Goal: Task Accomplishment & Management: Complete application form

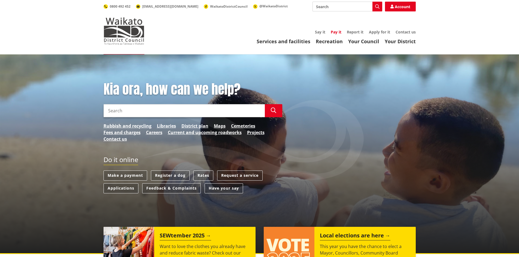
click at [335, 31] on link "Pay it" at bounding box center [335, 31] width 11 height 5
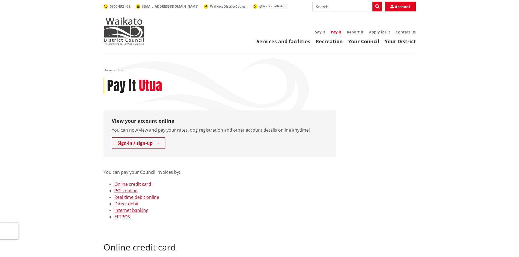
click at [127, 203] on link "Direct debit" at bounding box center [126, 204] width 24 height 6
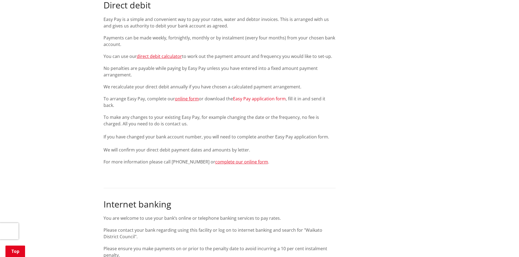
click at [258, 98] on link "Easy Pay application form" at bounding box center [259, 99] width 53 height 6
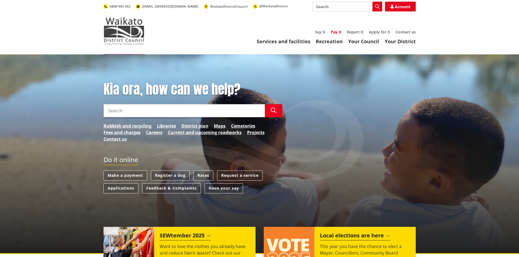
click at [335, 32] on link "Pay it" at bounding box center [335, 31] width 11 height 5
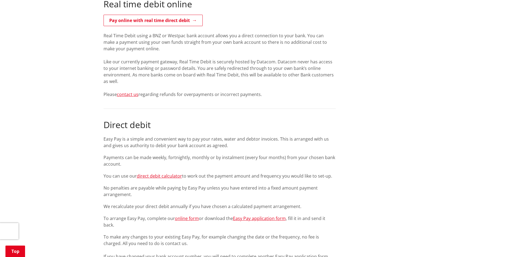
scroll to position [490, 0]
click at [163, 176] on link "direct debit calculator" at bounding box center [159, 176] width 45 height 6
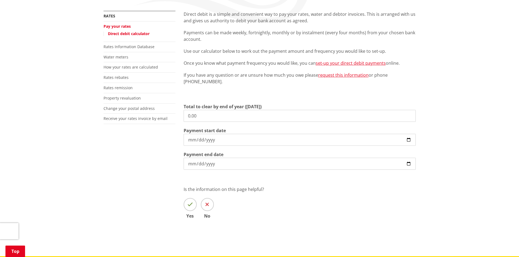
scroll to position [82, 0]
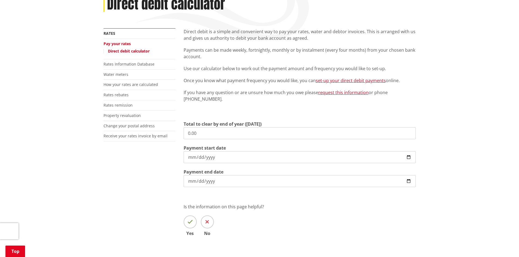
click at [190, 130] on input "0.00" at bounding box center [299, 133] width 232 height 12
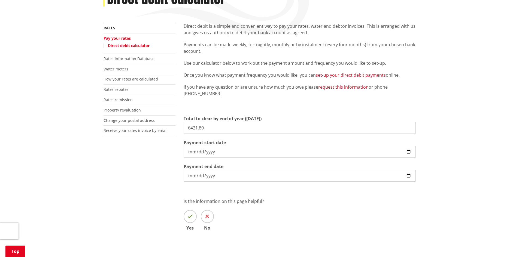
scroll to position [54, 0]
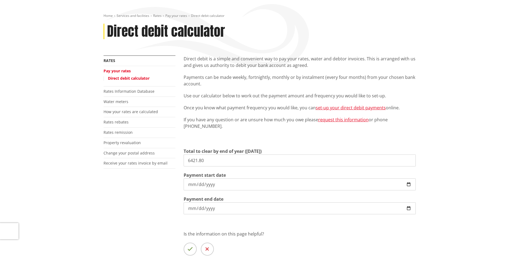
type input "6,421.80"
click at [409, 186] on input "[DATE]" at bounding box center [299, 185] width 232 height 12
click at [407, 184] on input "[DATE]" at bounding box center [299, 185] width 232 height 12
click at [408, 184] on input "[DATE]" at bounding box center [299, 185] width 232 height 12
type input "[DATE]"
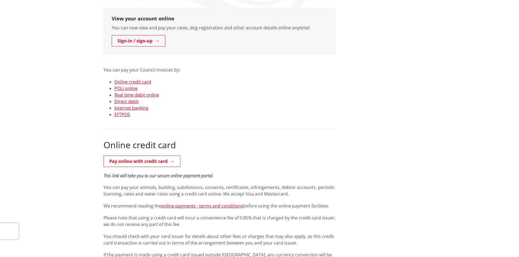
scroll to position [28, 0]
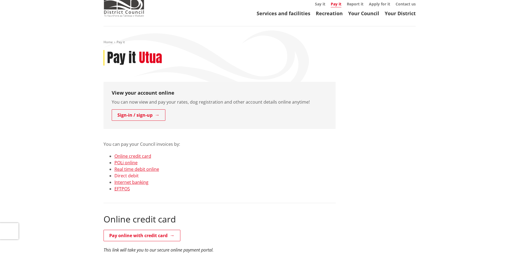
click at [131, 176] on link "Direct debit" at bounding box center [126, 176] width 24 height 6
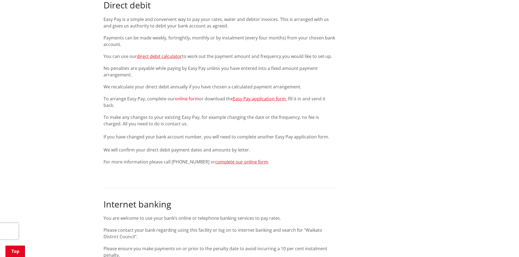
click at [181, 99] on link "online form" at bounding box center [187, 99] width 24 height 6
